Goal: Navigation & Orientation: Go to known website

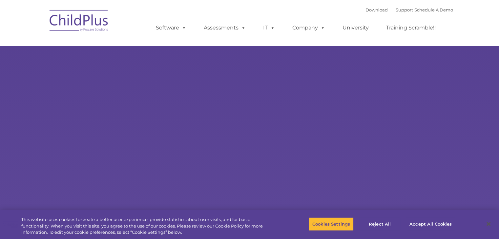
select select "MEDIUM"
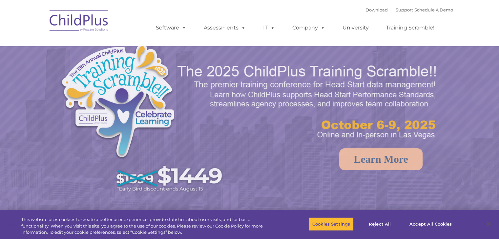
select select "MEDIUM"
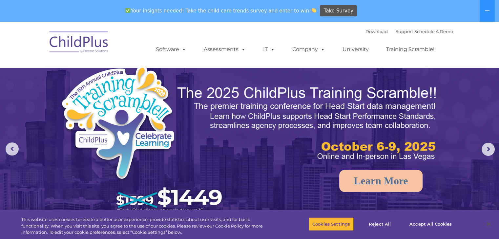
click at [101, 34] on img at bounding box center [79, 43] width 66 height 33
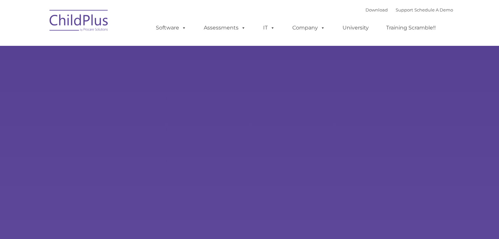
type input ""
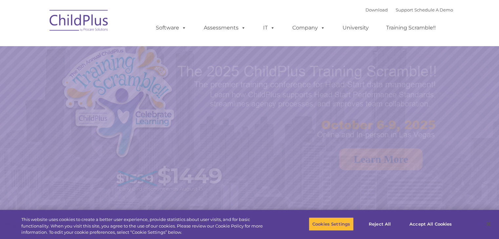
select select "MEDIUM"
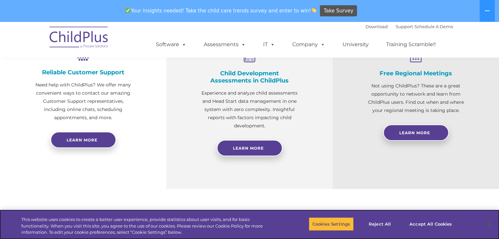
scroll to position [338, 0]
